Goal: Task Accomplishment & Management: Manage account settings

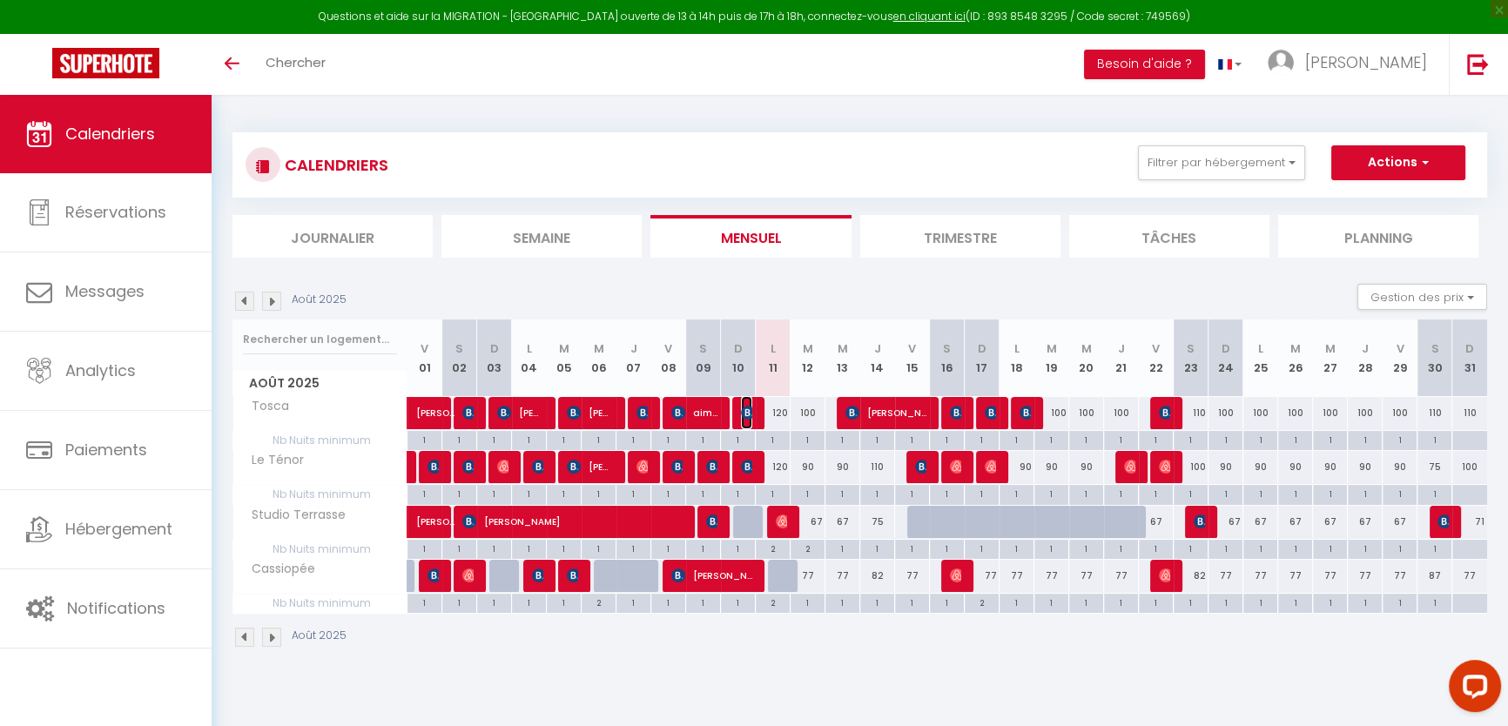
click at [746, 408] on img at bounding box center [748, 413] width 14 height 14
select select "OK"
select select "0"
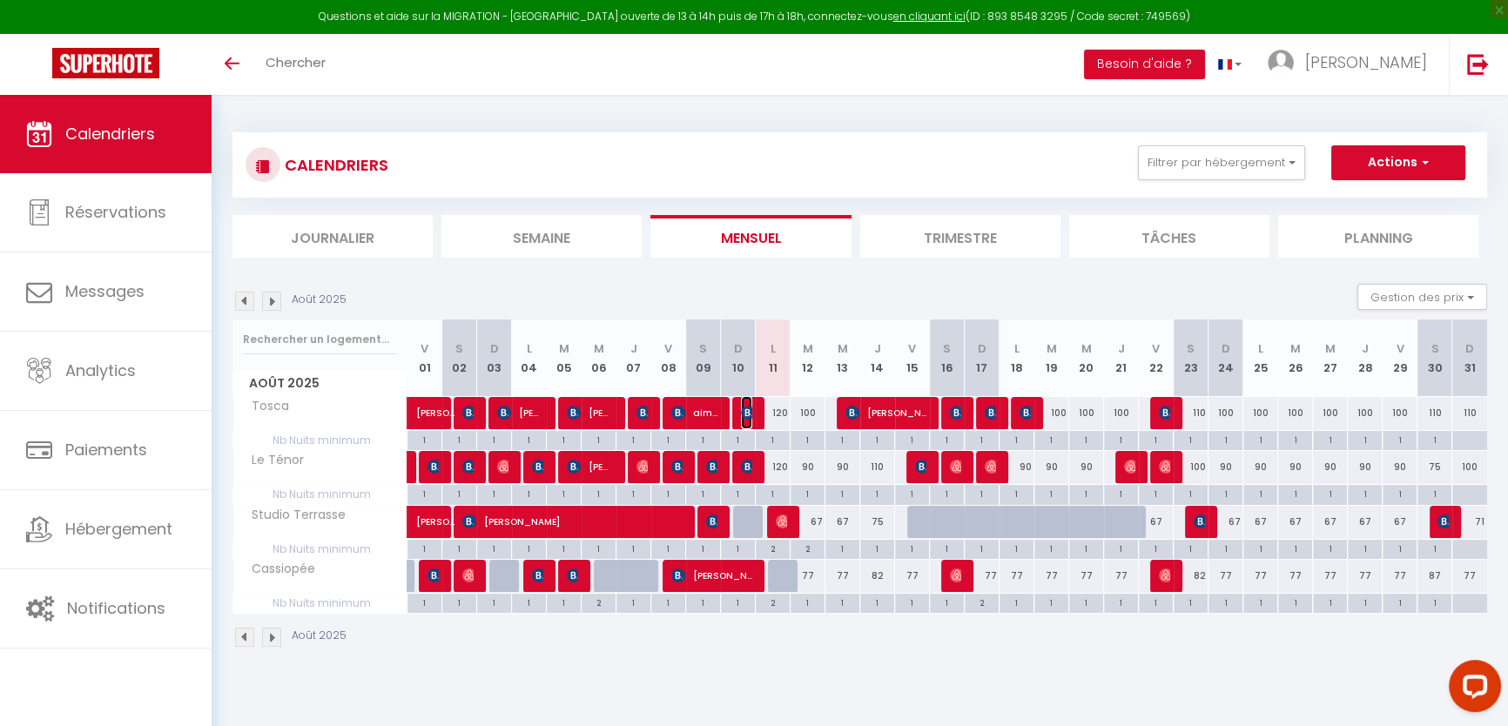
select select "1"
select select
select select "1262"
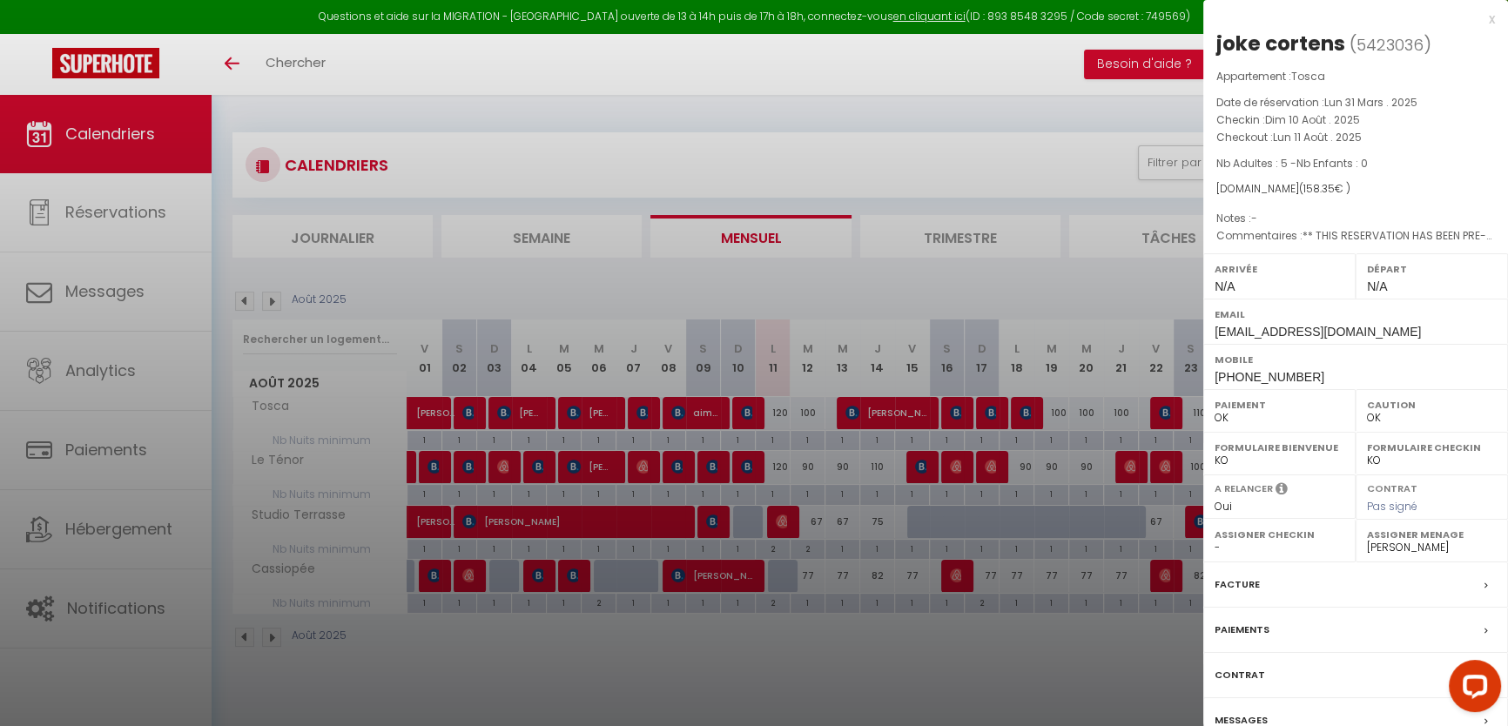
click at [746, 408] on div at bounding box center [754, 363] width 1508 height 726
